Goal: Information Seeking & Learning: Find specific page/section

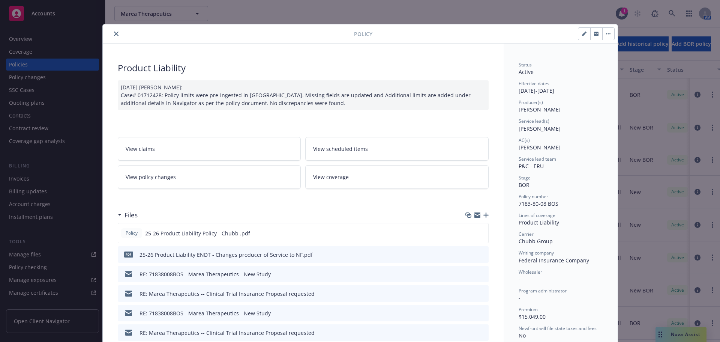
drag, startPoint x: 113, startPoint y: 35, endPoint x: 123, endPoint y: 28, distance: 12.4
click at [114, 35] on icon "close" at bounding box center [116, 33] width 4 height 4
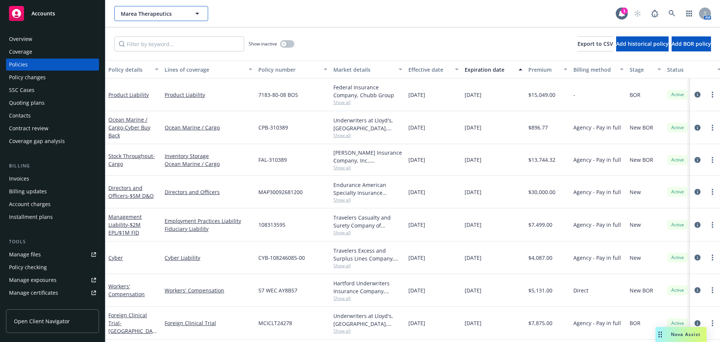
click at [160, 14] on span "Marea Therapeutics" at bounding box center [153, 14] width 65 height 8
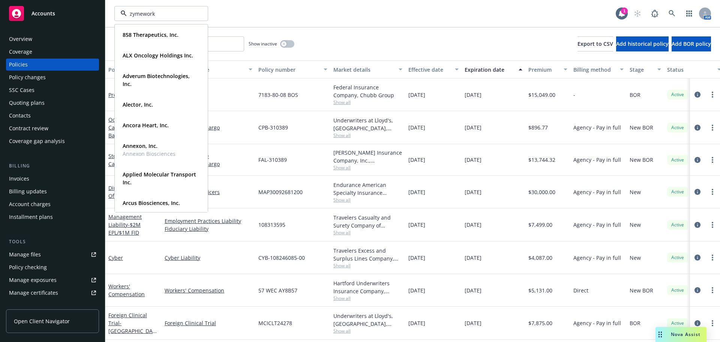
type input "zymeworks"
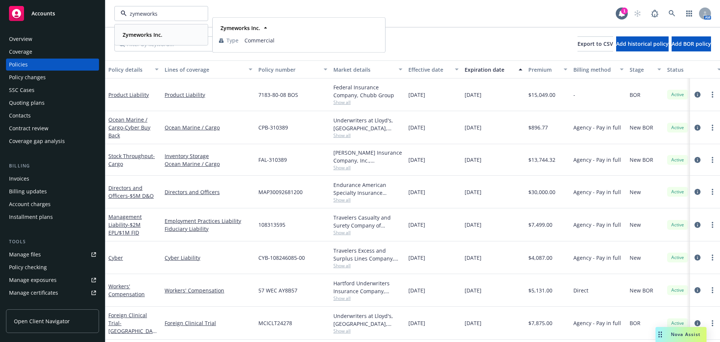
click at [161, 36] on strong "Zymeworks Inc." at bounding box center [143, 34] width 40 height 7
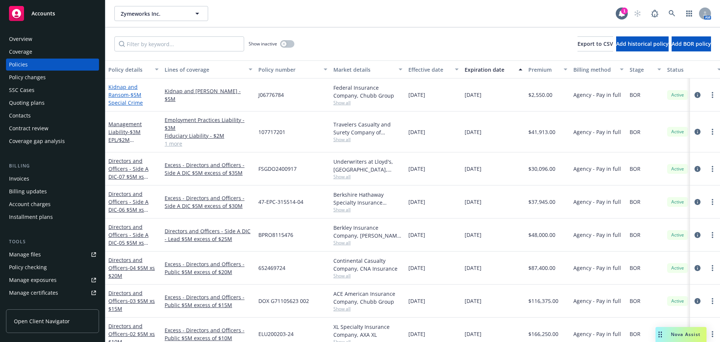
click at [134, 98] on span "- $5M Special Crime" at bounding box center [125, 98] width 34 height 15
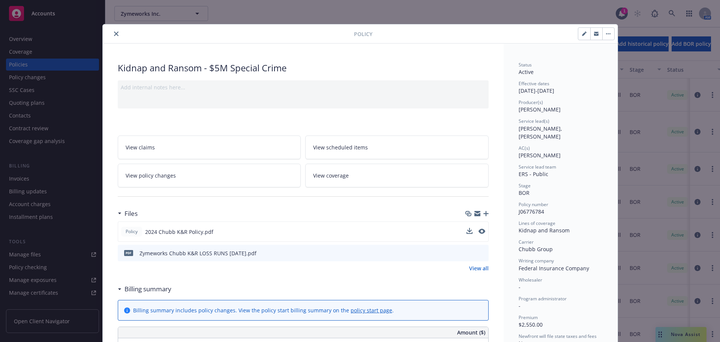
click at [480, 234] on button at bounding box center [481, 232] width 7 height 8
click at [480, 232] on icon "preview file" at bounding box center [481, 230] width 7 height 5
click at [112, 31] on button "close" at bounding box center [116, 33] width 9 height 9
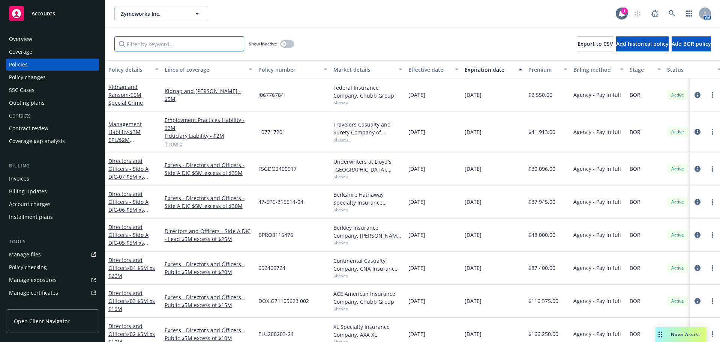
click at [160, 49] on input "Filter by keyword..." at bounding box center [179, 43] width 130 height 15
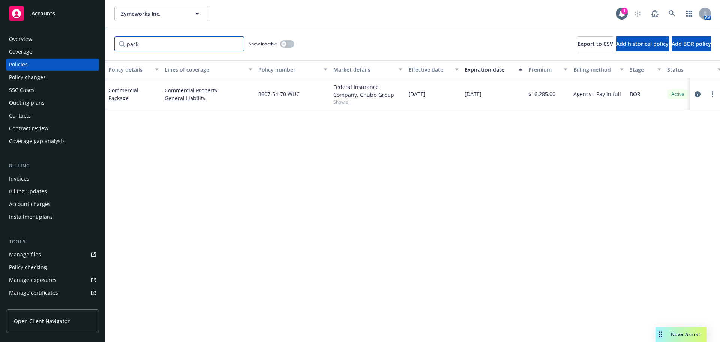
type input "pack"
click at [126, 94] on div "Commercial Package" at bounding box center [133, 94] width 50 height 16
click at [126, 91] on link "Commercial Package" at bounding box center [123, 94] width 30 height 15
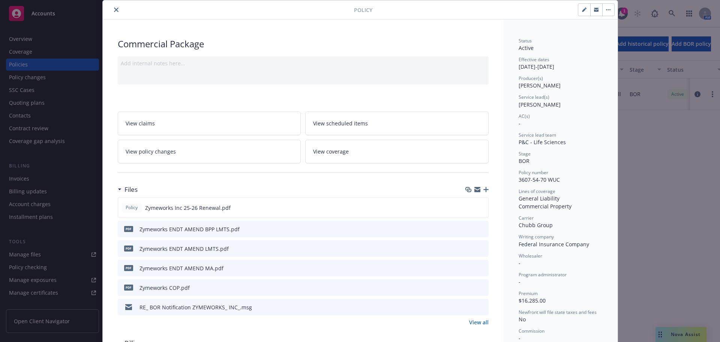
scroll to position [37, 0]
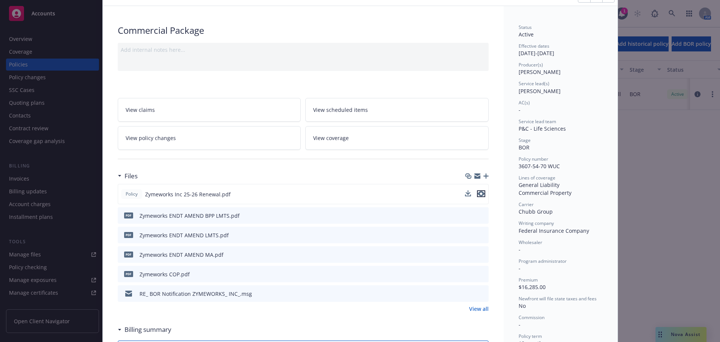
click at [480, 194] on icon "preview file" at bounding box center [481, 193] width 7 height 5
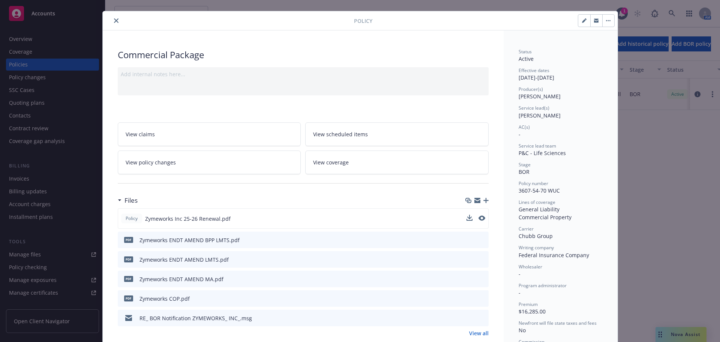
scroll to position [0, 0]
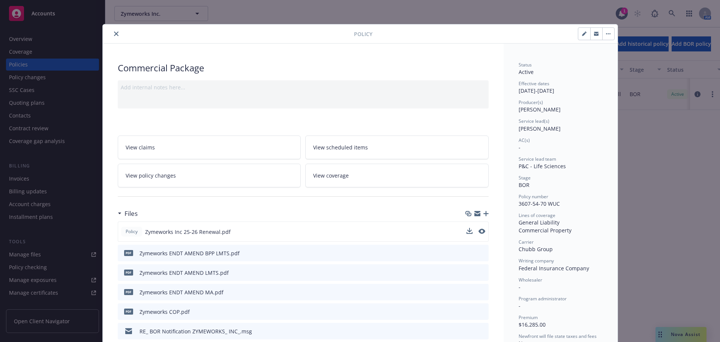
click at [121, 33] on div at bounding box center [230, 33] width 248 height 9
click at [117, 34] on button "close" at bounding box center [116, 33] width 9 height 9
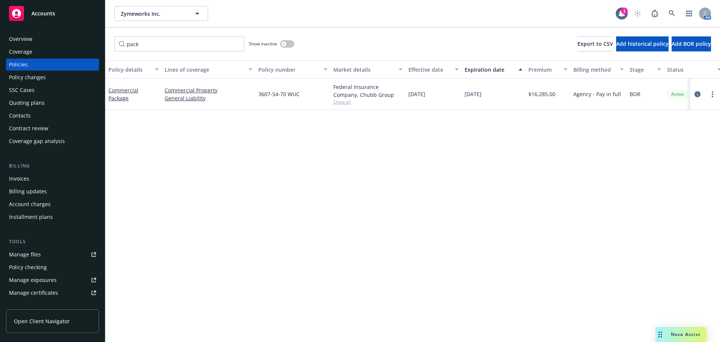
click at [43, 32] on div "Overview Coverage Policies Policy changes SSC Cases Quoting plans Contacts Cont…" at bounding box center [52, 183] width 105 height 318
drag, startPoint x: 37, startPoint y: 38, endPoint x: 42, endPoint y: 37, distance: 4.7
click at [37, 38] on div "Overview" at bounding box center [52, 39] width 87 height 12
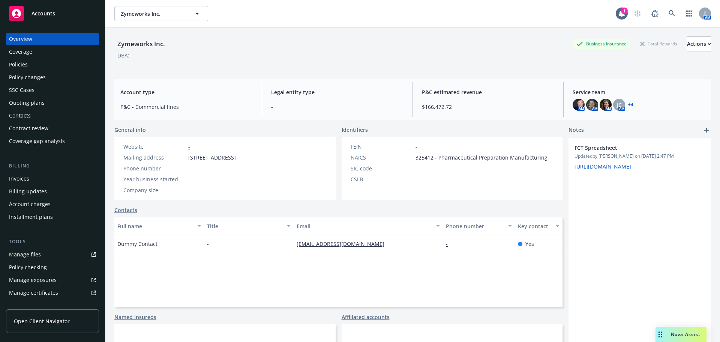
click at [26, 65] on div "Policies" at bounding box center [18, 64] width 19 height 12
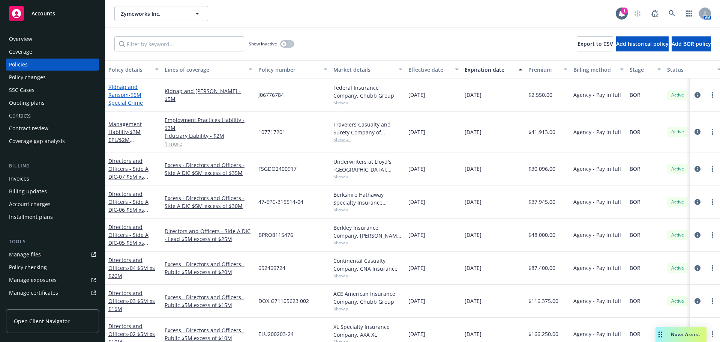
click at [141, 100] on span "- $5M Special Crime" at bounding box center [125, 98] width 34 height 15
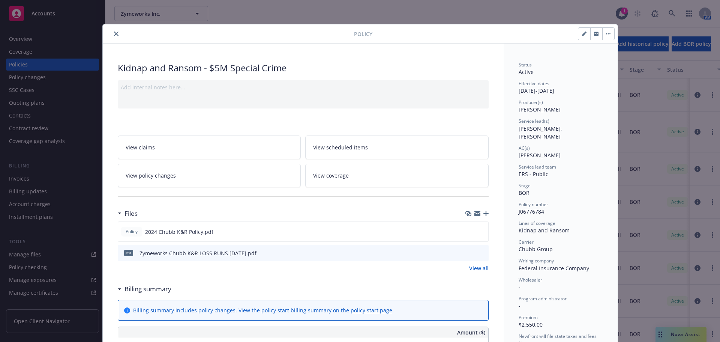
click at [114, 32] on icon "close" at bounding box center [116, 33] width 4 height 4
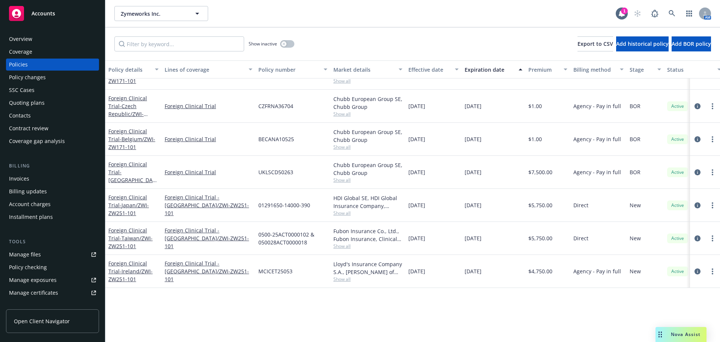
scroll to position [774, 0]
